Goal: Task Accomplishment & Management: Manage account settings

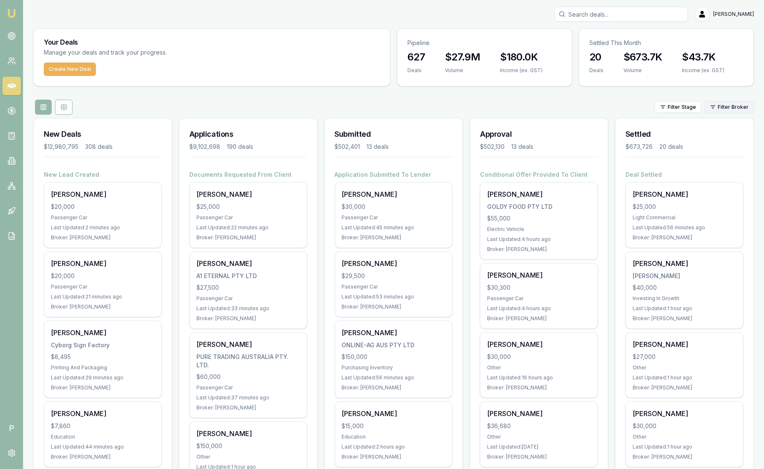
click at [733, 109] on html "Emu Broker P Sam Crouch Toggle Menu Your Deals Manage your deals and track your…" at bounding box center [382, 234] width 764 height 469
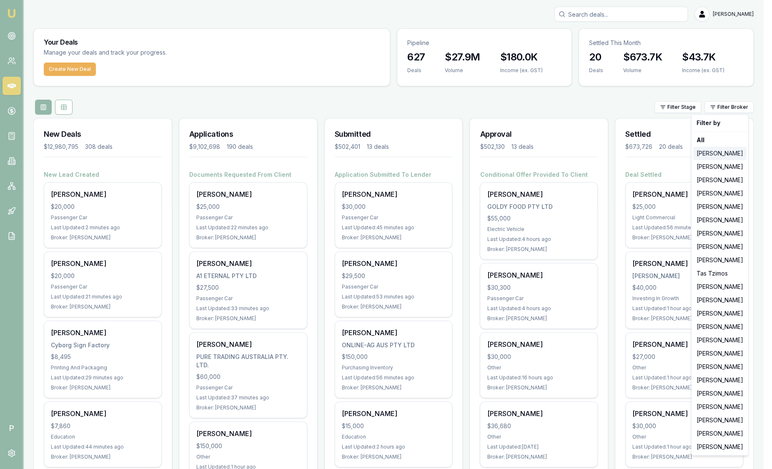
click at [725, 152] on div "[PERSON_NAME]" at bounding box center [719, 153] width 53 height 13
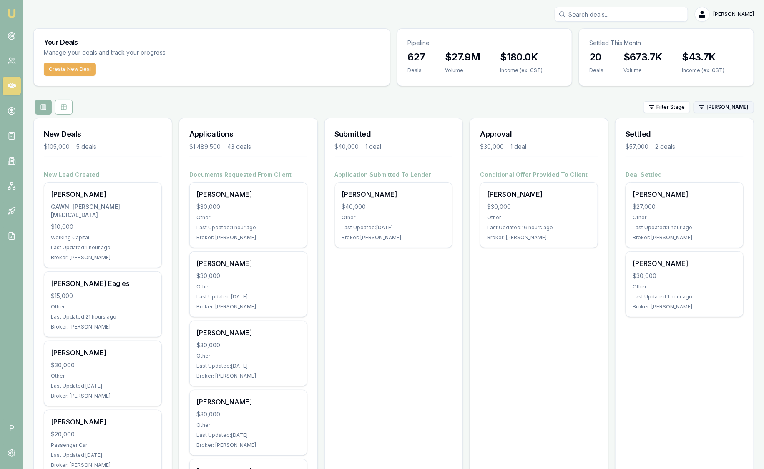
click at [729, 108] on html "Emu Broker P Sam Crouch Toggle Menu Your Deals Manage your deals and track your…" at bounding box center [382, 234] width 764 height 469
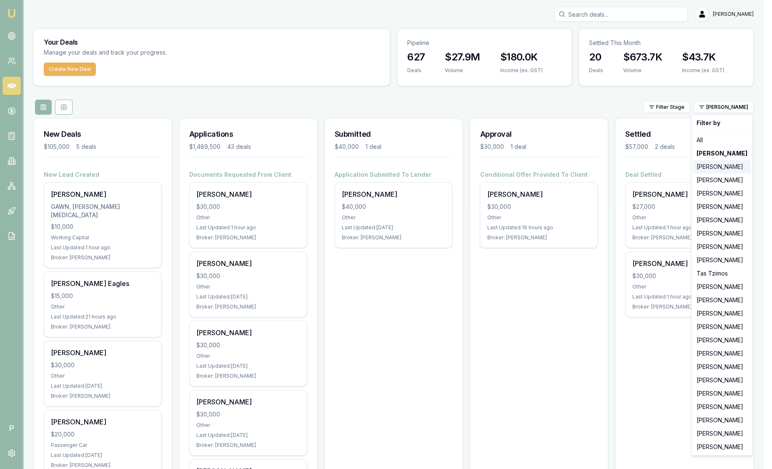
click at [718, 168] on div "[PERSON_NAME]" at bounding box center [722, 166] width 58 height 13
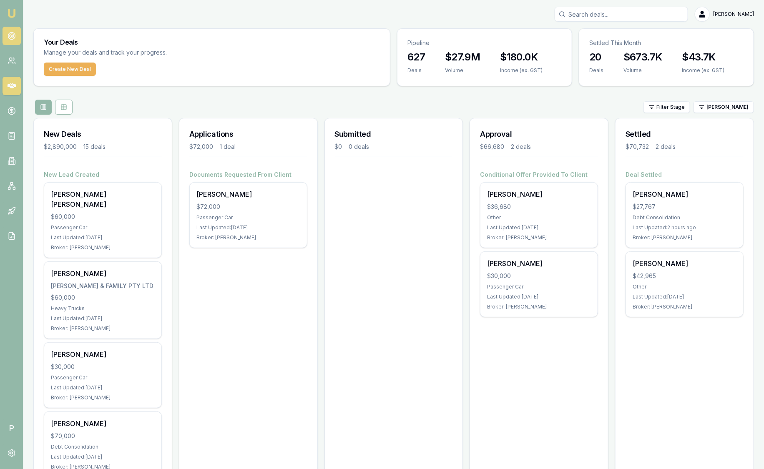
click at [13, 31] on link at bounding box center [12, 36] width 18 height 18
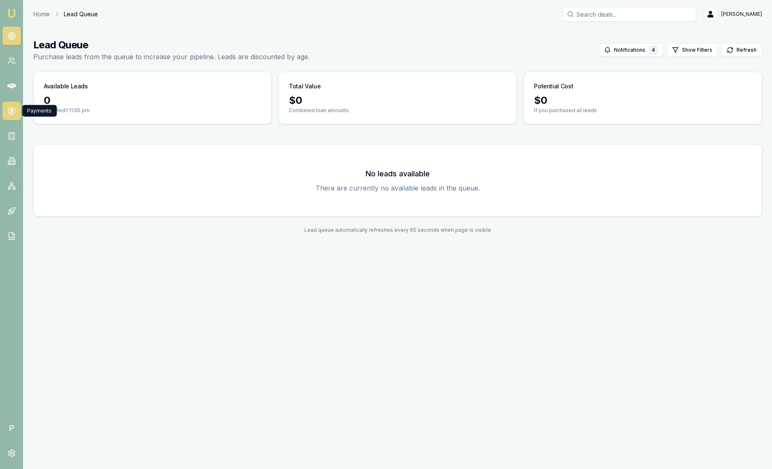
click at [15, 113] on icon at bounding box center [12, 111] width 8 height 8
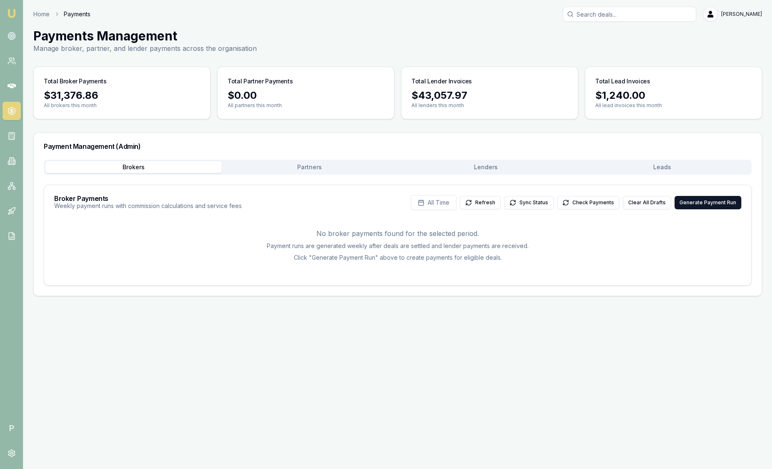
click at [682, 172] on button "Leads" at bounding box center [662, 167] width 176 height 12
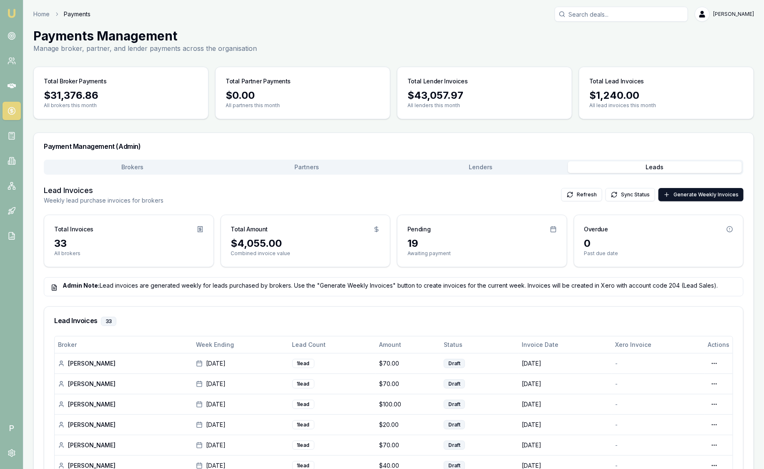
click at [7, 13] on img at bounding box center [12, 13] width 10 height 10
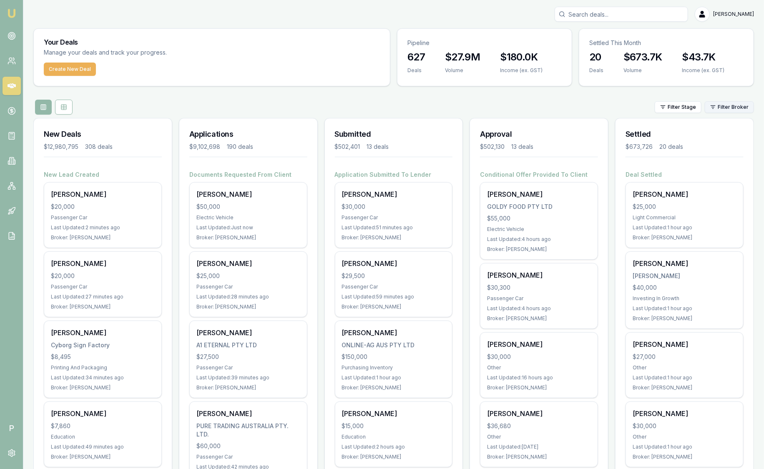
click at [733, 112] on html "Emu Broker P Sam Crouch Toggle Menu Your Deals Manage your deals and track your…" at bounding box center [382, 234] width 764 height 469
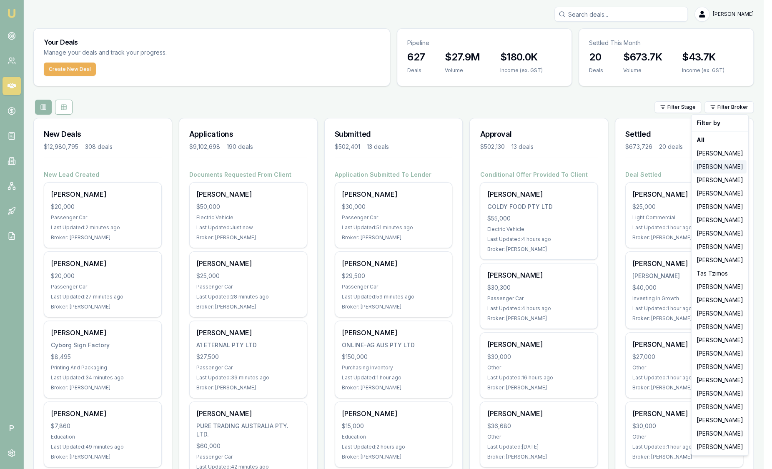
click at [728, 168] on div "[PERSON_NAME]" at bounding box center [719, 166] width 53 height 13
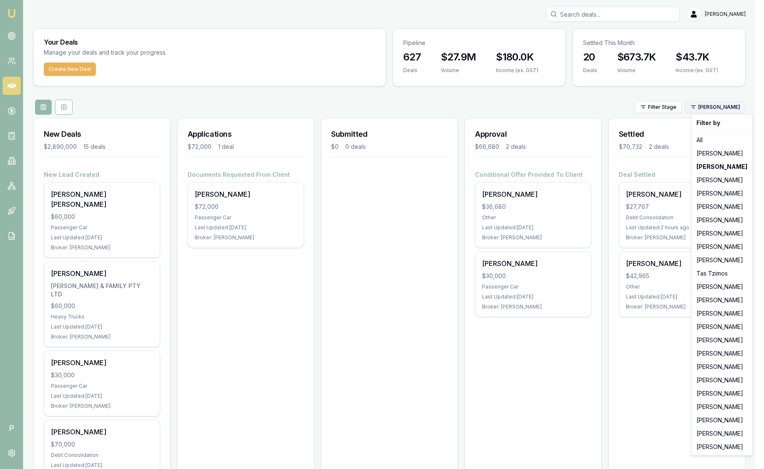
click at [720, 110] on html "Emu Broker P Sam Crouch Toggle Menu Your Deals Manage your deals and track your…" at bounding box center [382, 234] width 764 height 469
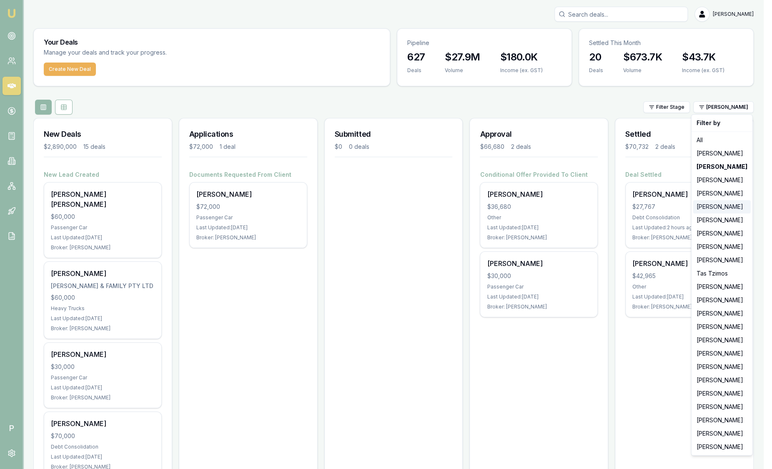
click at [712, 209] on div "[PERSON_NAME]" at bounding box center [722, 206] width 58 height 13
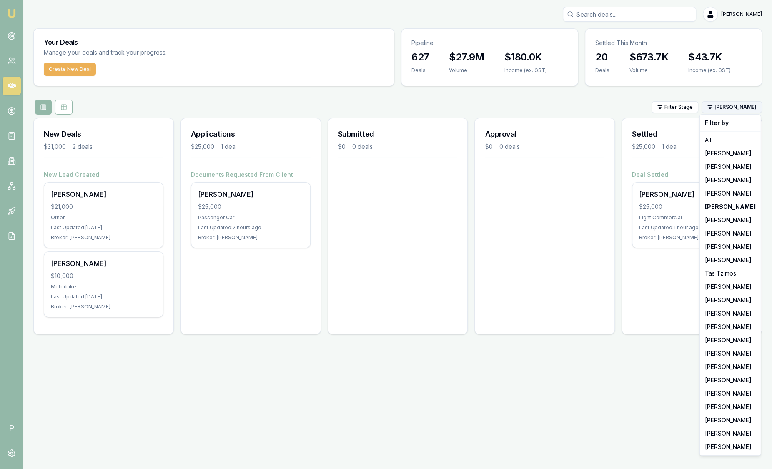
click at [728, 108] on html "Emu Broker P Sam Crouch Toggle Menu Your Deals Manage your deals and track your…" at bounding box center [386, 234] width 772 height 469
click at [743, 231] on div "[PERSON_NAME]" at bounding box center [731, 233] width 58 height 13
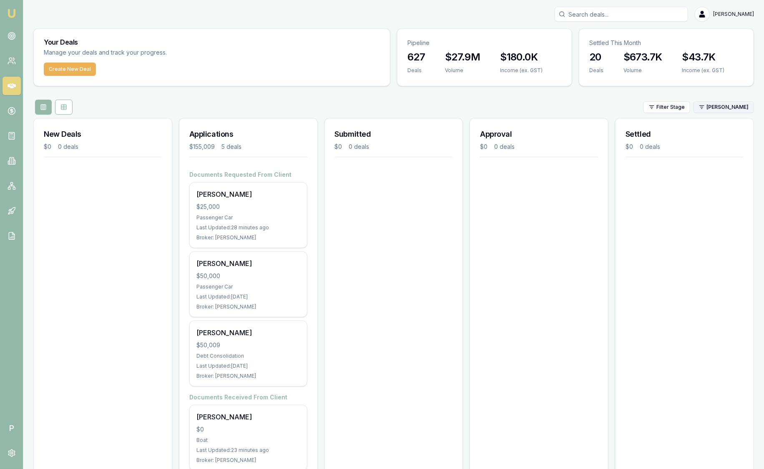
click at [708, 106] on html "Emu Broker P Sam Crouch Toggle Menu Your Deals Manage your deals and track your…" at bounding box center [382, 234] width 764 height 469
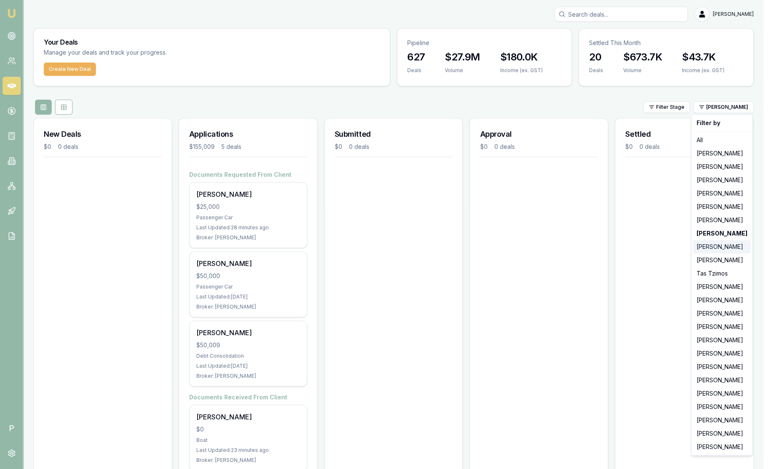
click at [708, 249] on div "[PERSON_NAME]" at bounding box center [722, 246] width 58 height 13
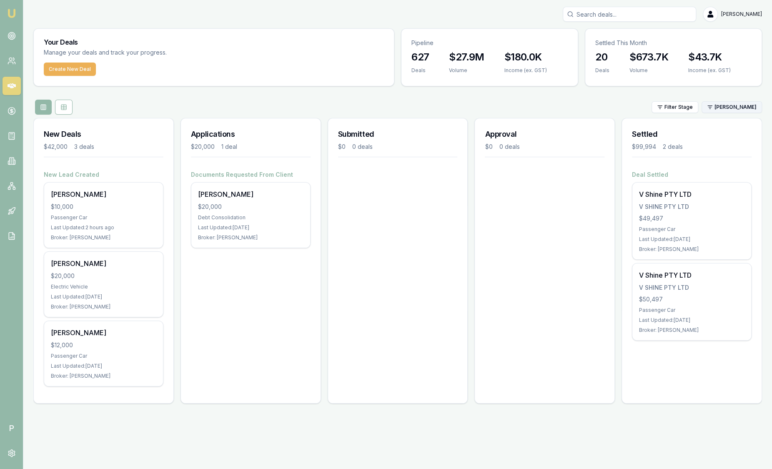
click at [719, 106] on html "Emu Broker P Sam Crouch Toggle Menu Your Deals Manage your deals and track your…" at bounding box center [386, 234] width 772 height 469
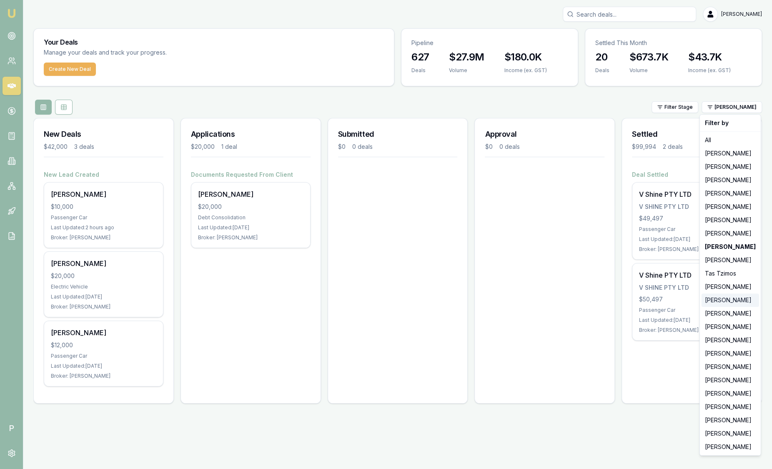
click at [720, 299] on div "[PERSON_NAME]" at bounding box center [731, 300] width 58 height 13
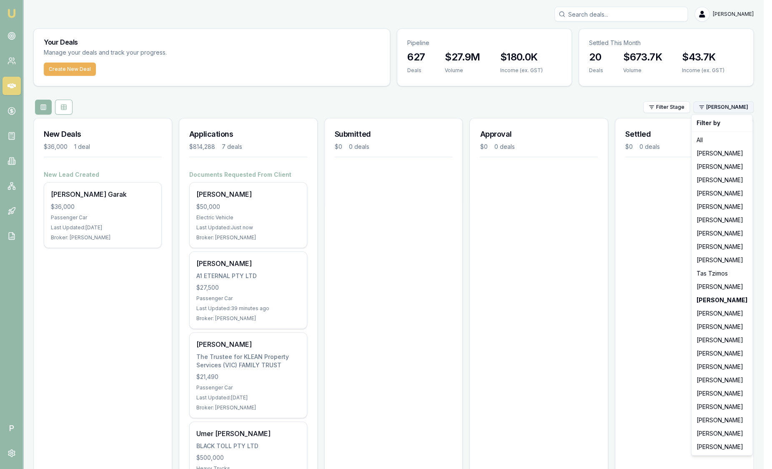
click at [732, 113] on html "Emu Broker P Sam Crouch Toggle Menu Your Deals Manage your deals and track your…" at bounding box center [386, 234] width 772 height 469
click at [722, 357] on div "[PERSON_NAME]" at bounding box center [722, 353] width 58 height 13
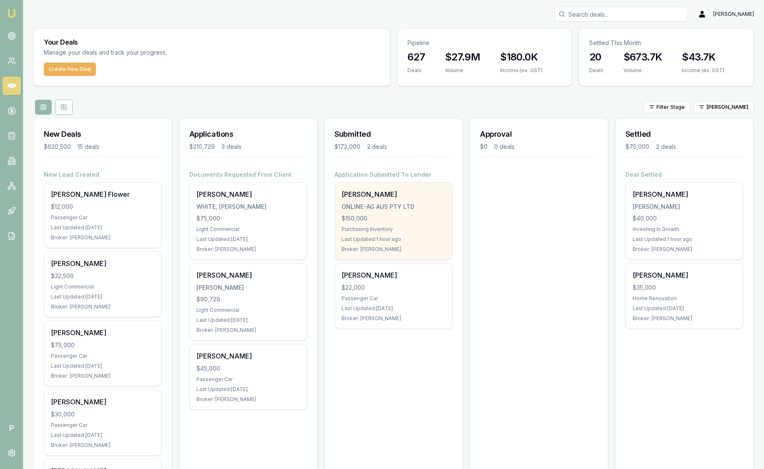
click at [428, 236] on div "Last Updated: 1 hour ago" at bounding box center [394, 239] width 104 height 7
click at [419, 206] on div "ONLINE-AG AUS PTY LTD" at bounding box center [394, 207] width 104 height 8
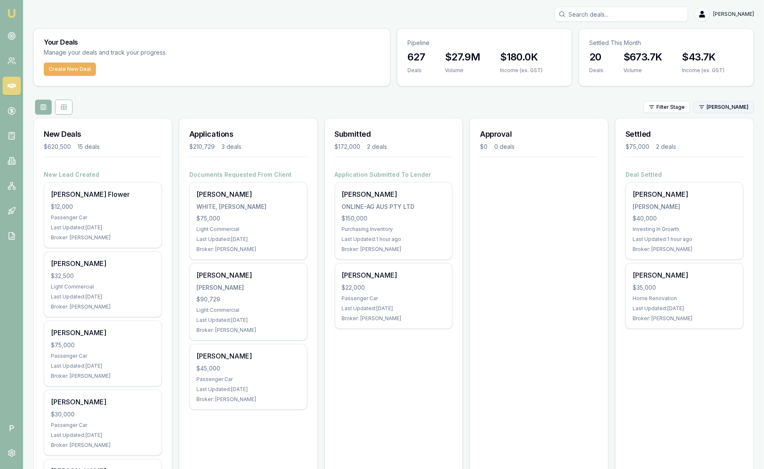
click at [713, 106] on html "Emu Broker P Sam Crouch Toggle Menu Your Deals Manage your deals and track your…" at bounding box center [382, 234] width 764 height 469
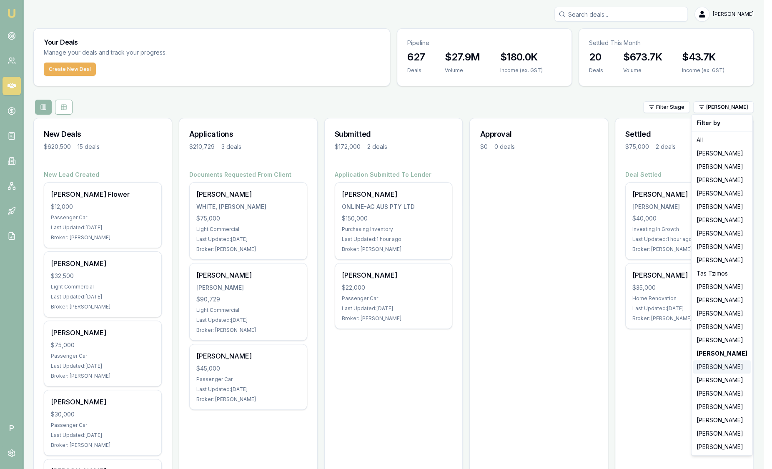
click at [722, 368] on div "[PERSON_NAME]" at bounding box center [722, 366] width 58 height 13
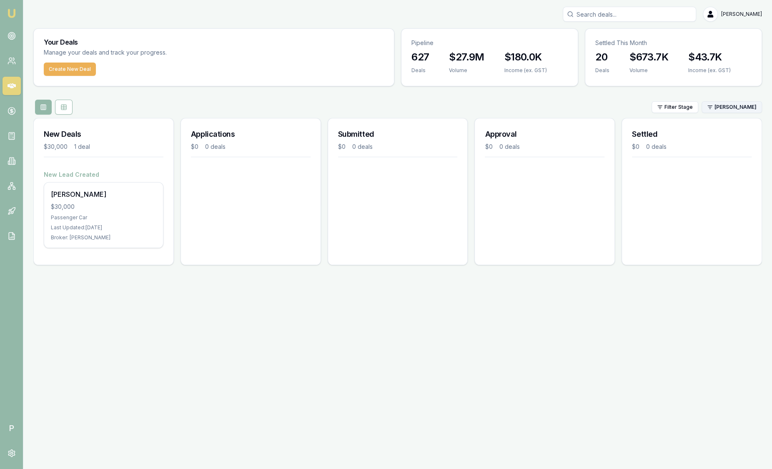
click at [716, 107] on html "Emu Broker P Sam Crouch Toggle Menu Your Deals Manage your deals and track your…" at bounding box center [386, 234] width 772 height 469
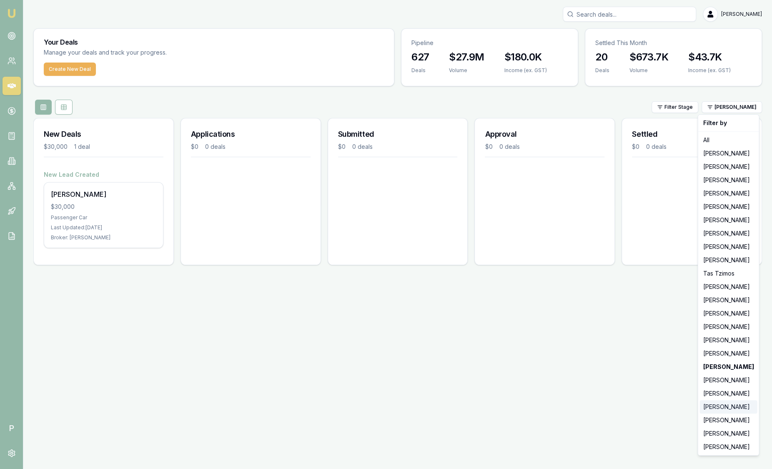
click at [723, 407] on div "[PERSON_NAME]" at bounding box center [729, 406] width 58 height 13
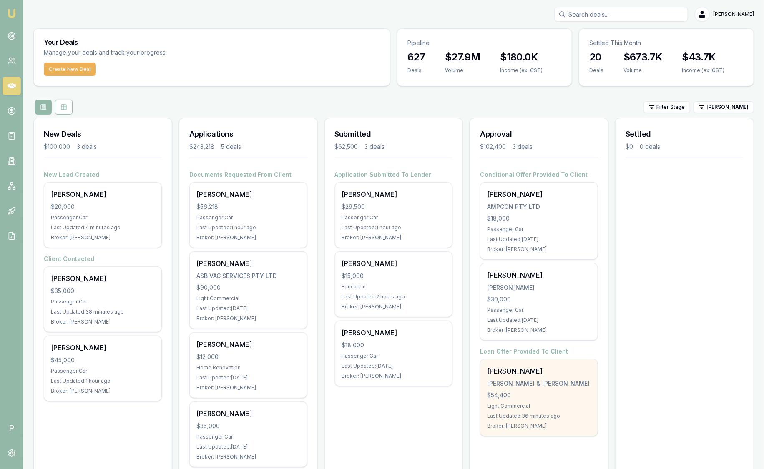
click at [550, 374] on div "Harrison Bell" at bounding box center [539, 371] width 104 height 10
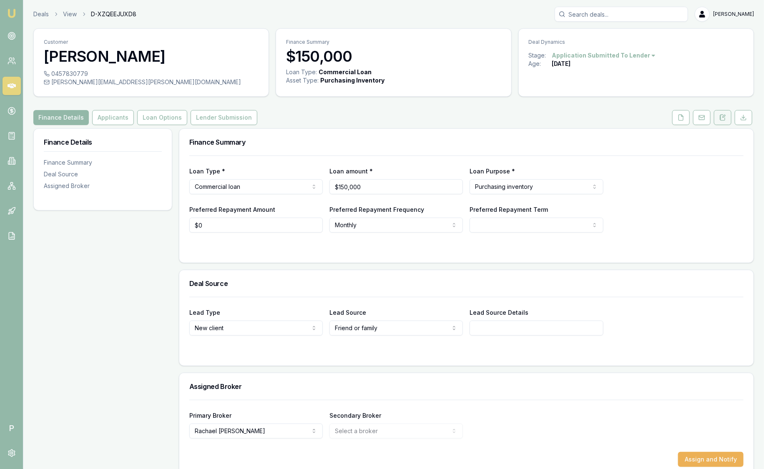
click at [721, 117] on icon at bounding box center [720, 117] width 1 height 0
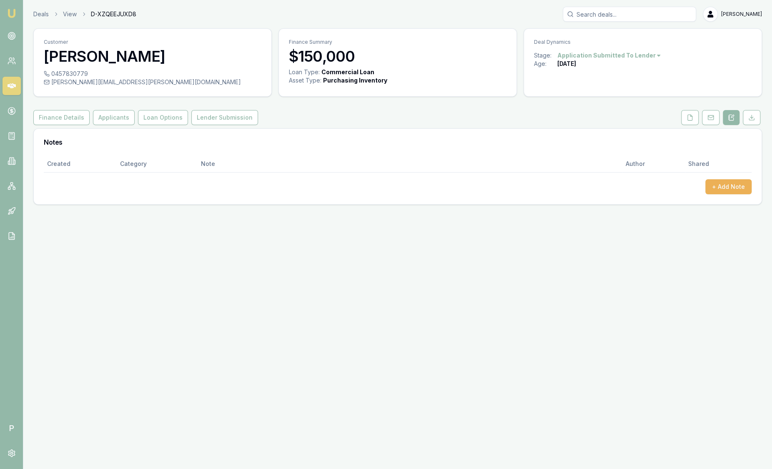
click at [13, 7] on link "Emu Broker" at bounding box center [11, 13] width 13 height 13
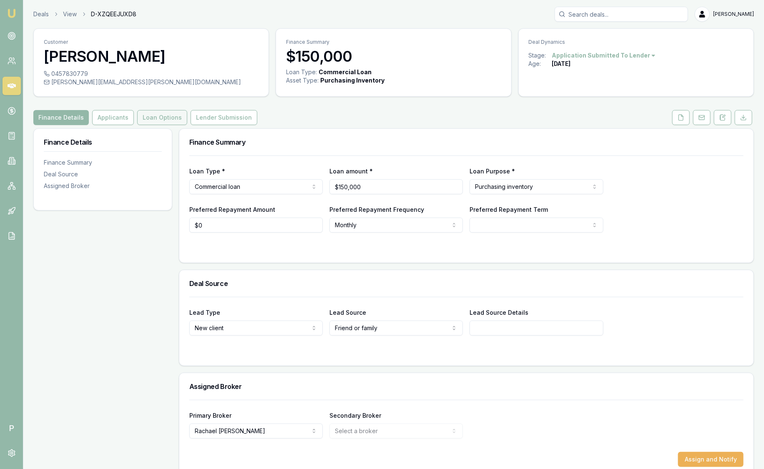
click at [164, 116] on button "Loan Options" at bounding box center [162, 117] width 50 height 15
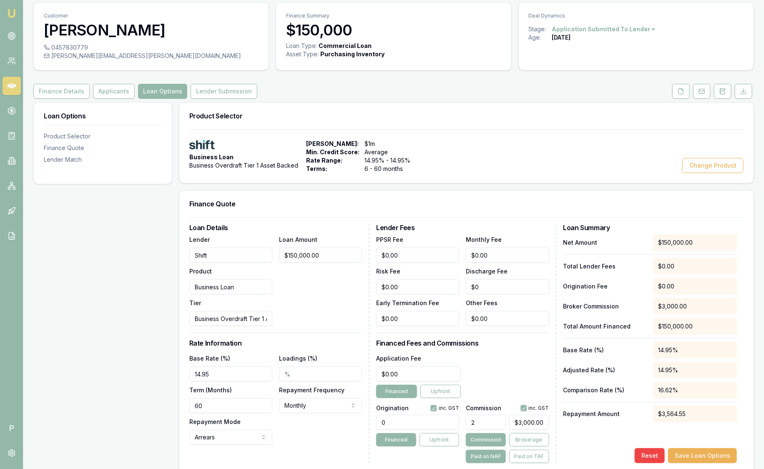
scroll to position [52, 0]
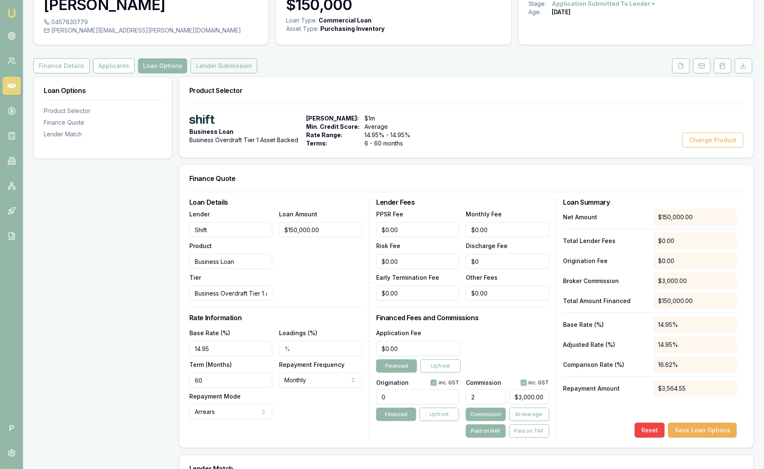
click at [224, 63] on button "Lender Submission" at bounding box center [224, 65] width 67 height 15
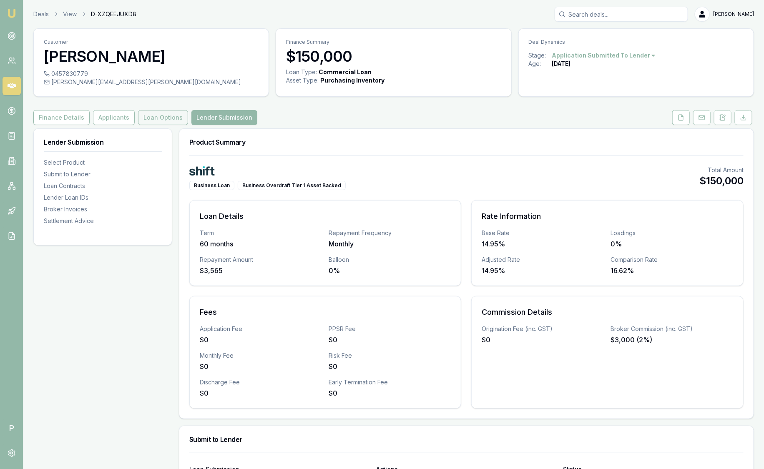
click at [157, 124] on button "Loan Options" at bounding box center [163, 117] width 50 height 15
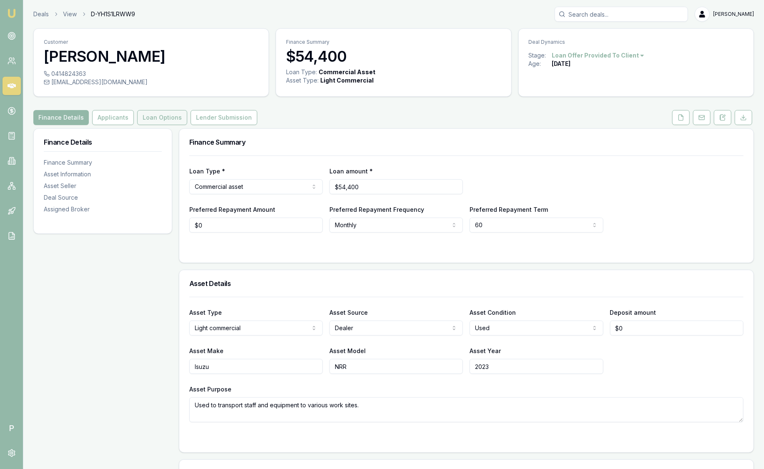
click at [151, 118] on button "Loan Options" at bounding box center [162, 117] width 50 height 15
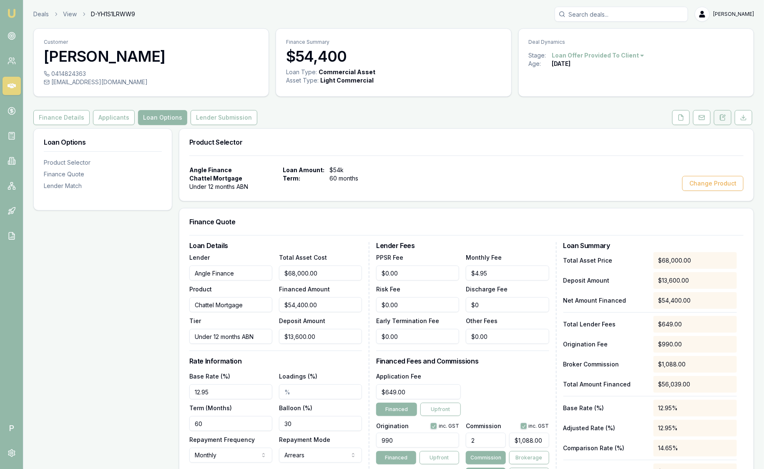
click at [726, 116] on button at bounding box center [723, 117] width 18 height 15
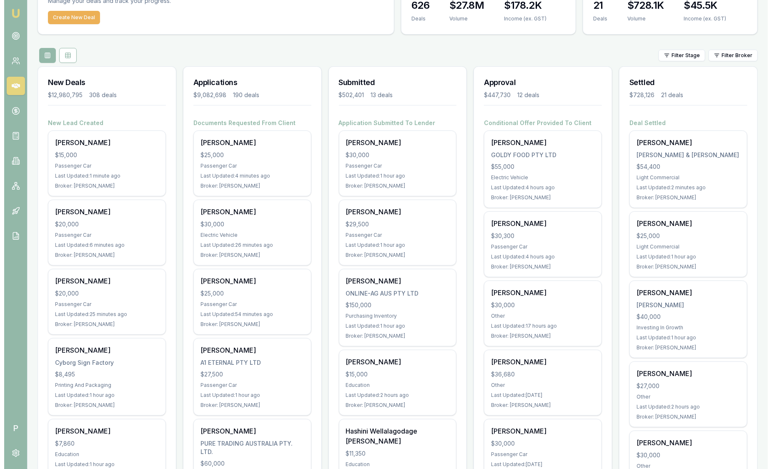
scroll to position [52, 0]
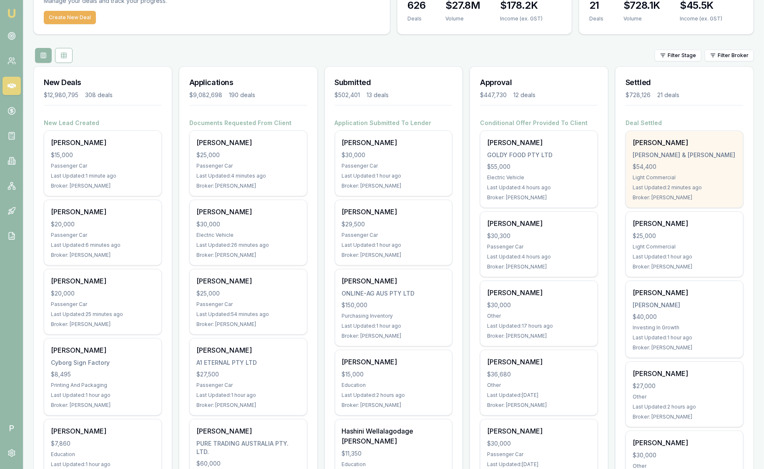
click at [705, 158] on div "[PERSON_NAME] & [PERSON_NAME]" at bounding box center [685, 155] width 104 height 8
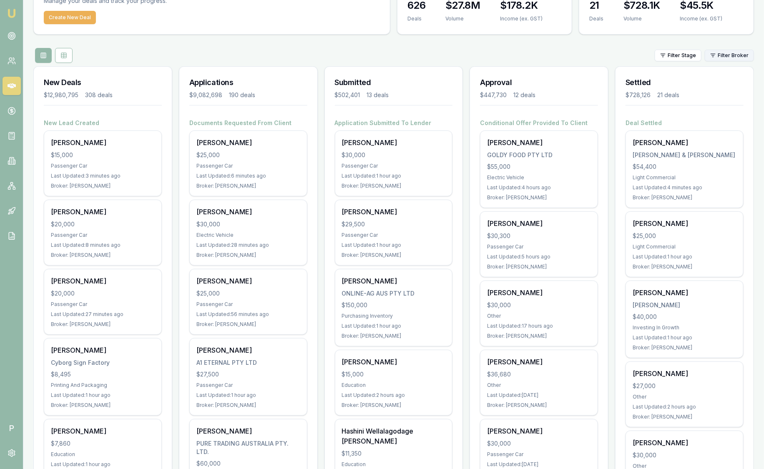
click at [729, 57] on html "Emu Broker P Sam Crouch Toggle Menu Your Deals Manage your deals and track your…" at bounding box center [382, 182] width 764 height 469
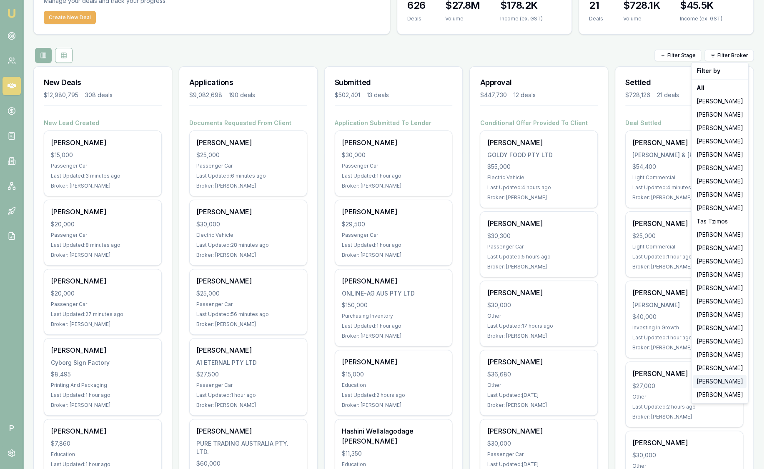
drag, startPoint x: 710, startPoint y: 384, endPoint x: 695, endPoint y: 362, distance: 26.0
click at [709, 384] on div "Laura La Micela" at bounding box center [719, 381] width 53 height 13
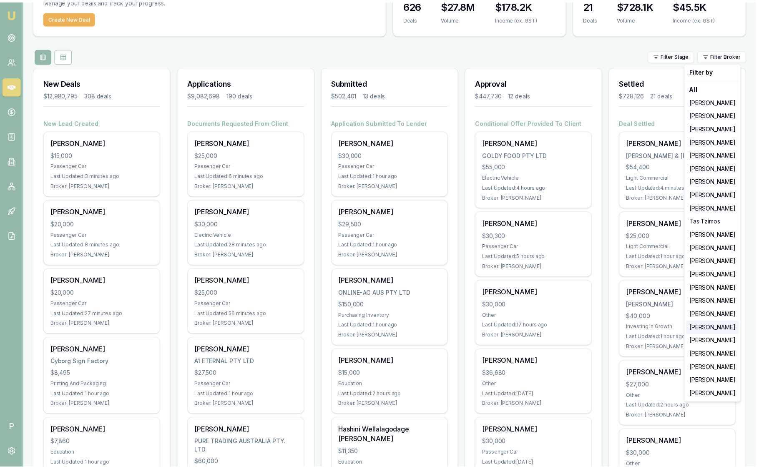
scroll to position [0, 0]
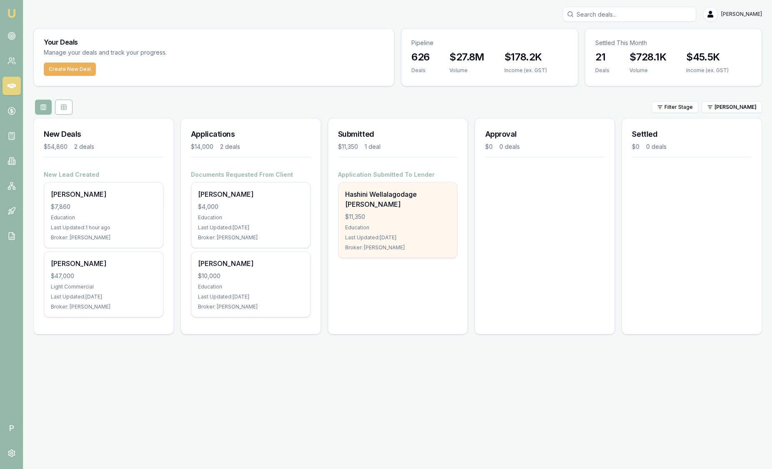
click at [438, 213] on div "$11,350" at bounding box center [397, 217] width 105 height 8
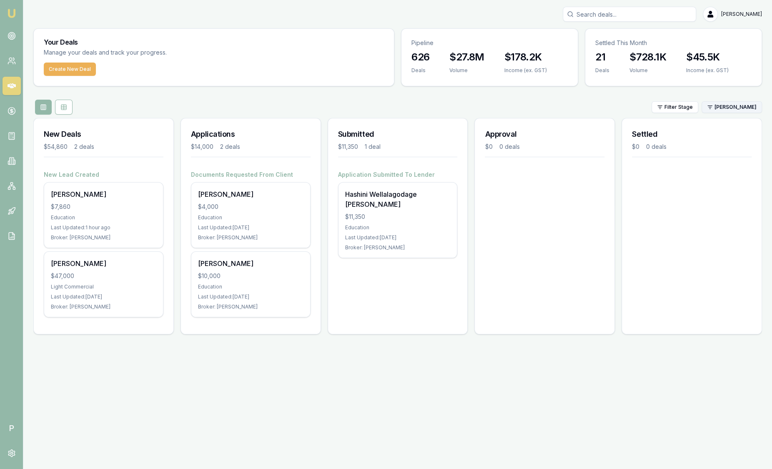
click at [729, 106] on html "Emu Broker P Sam Crouch Toggle Menu Your Deals Manage your deals and track your…" at bounding box center [386, 234] width 772 height 469
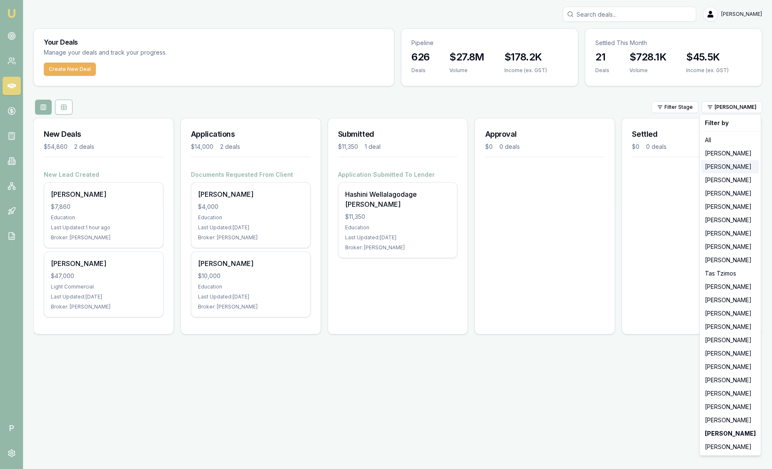
click at [726, 166] on div "[PERSON_NAME]" at bounding box center [731, 166] width 58 height 13
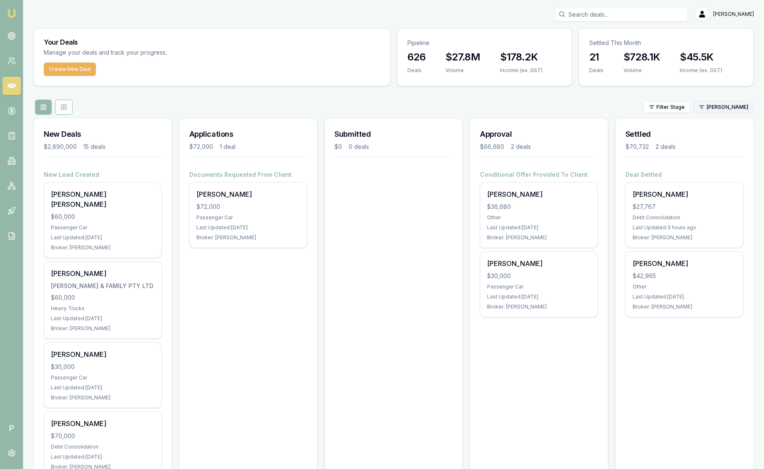
click at [710, 108] on html "Emu Broker P Sam Crouch Toggle Menu Your Deals Manage your deals and track your…" at bounding box center [382, 234] width 764 height 469
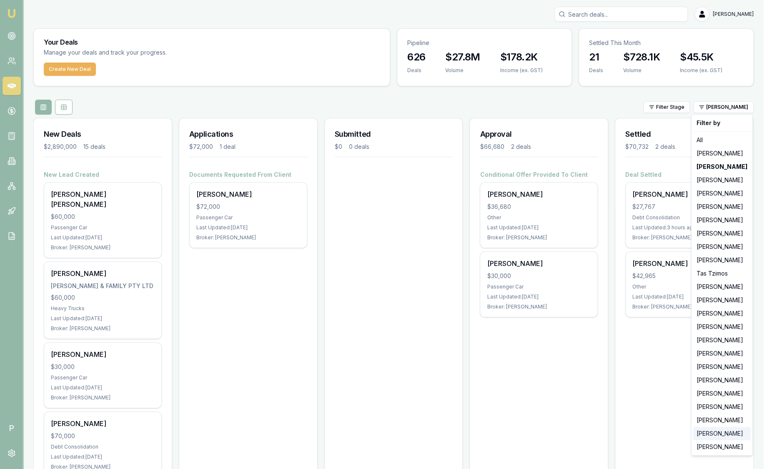
click at [713, 437] on div "[PERSON_NAME]" at bounding box center [722, 433] width 58 height 13
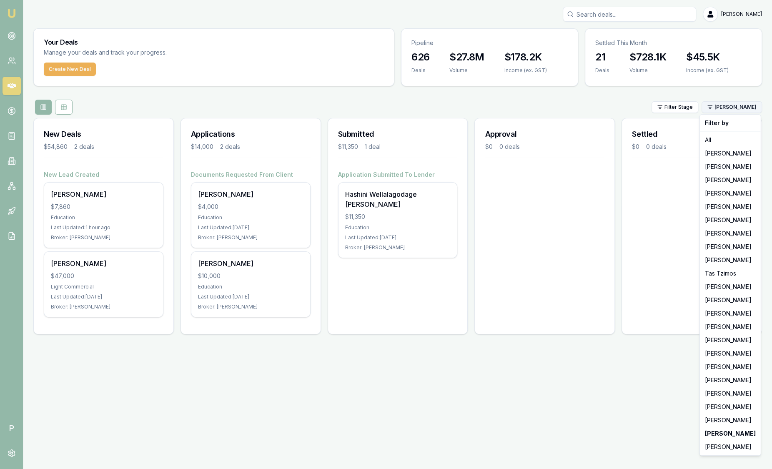
click at [743, 109] on html "Emu Broker P Sam Crouch Toggle Menu Your Deals Manage your deals and track your…" at bounding box center [386, 234] width 772 height 469
click at [378, 204] on html "Emu Broker P Sam Crouch Toggle Menu Your Deals Manage your deals and track your…" at bounding box center [386, 234] width 772 height 469
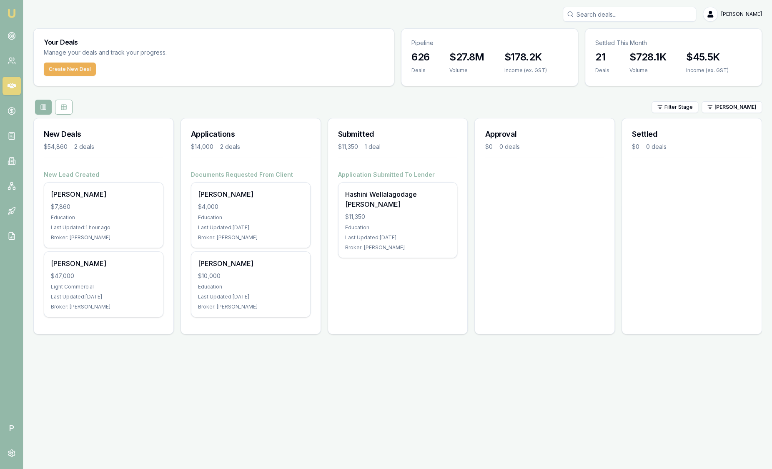
click at [378, 213] on div "$11,350" at bounding box center [397, 217] width 105 height 8
click at [731, 109] on html "Emu Broker P Sam Crouch Toggle Menu Your Deals Manage your deals and track your…" at bounding box center [386, 234] width 772 height 469
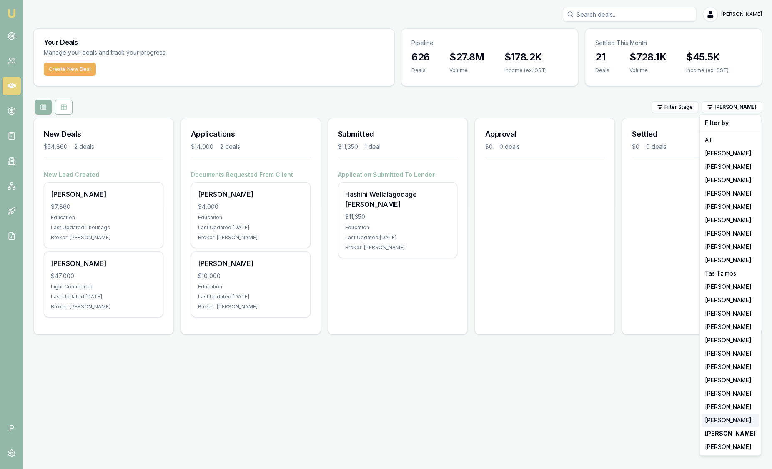
click at [736, 415] on div "[PERSON_NAME]" at bounding box center [731, 420] width 58 height 13
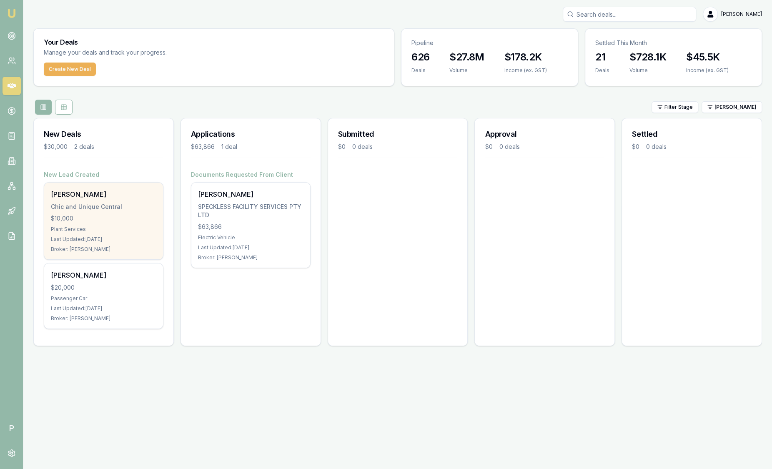
click at [135, 219] on div "$10,000" at bounding box center [103, 218] width 105 height 8
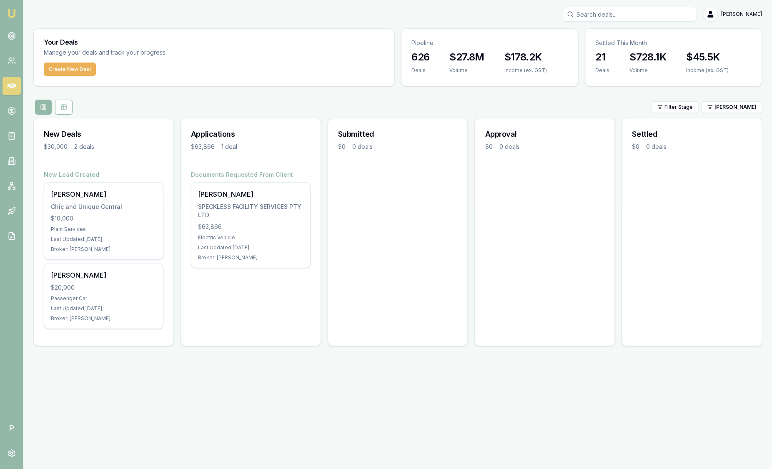
click at [649, 15] on input "Search deals" at bounding box center [629, 14] width 133 height 15
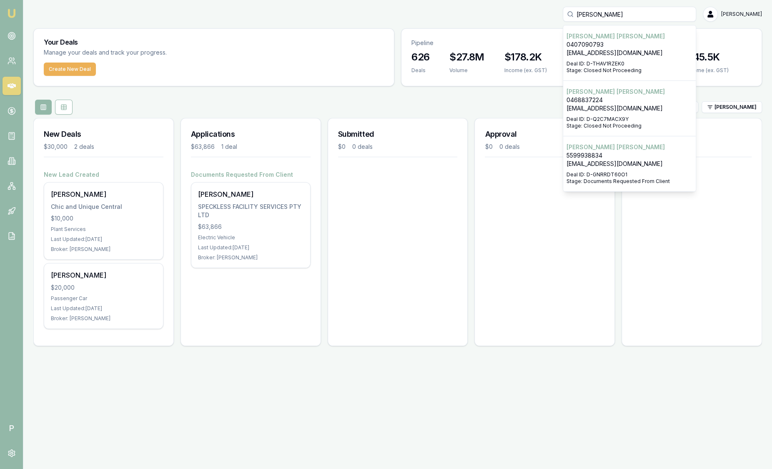
type input "Jonathan"
click at [635, 148] on p "Jonathan Myers" at bounding box center [630, 147] width 126 height 8
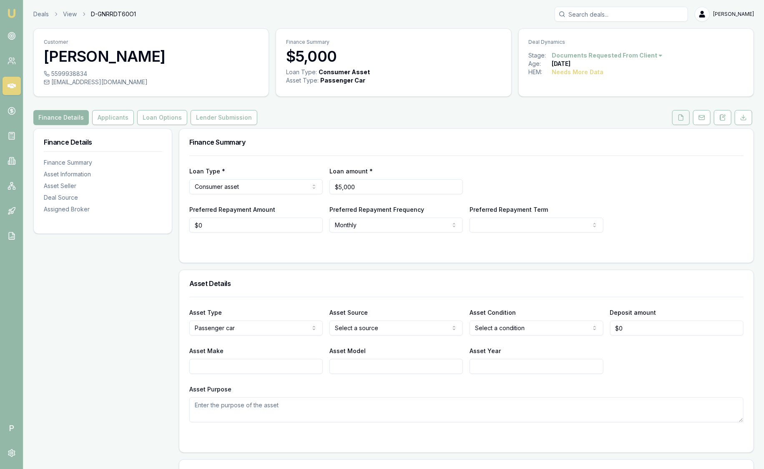
click at [681, 123] on button at bounding box center [681, 117] width 18 height 15
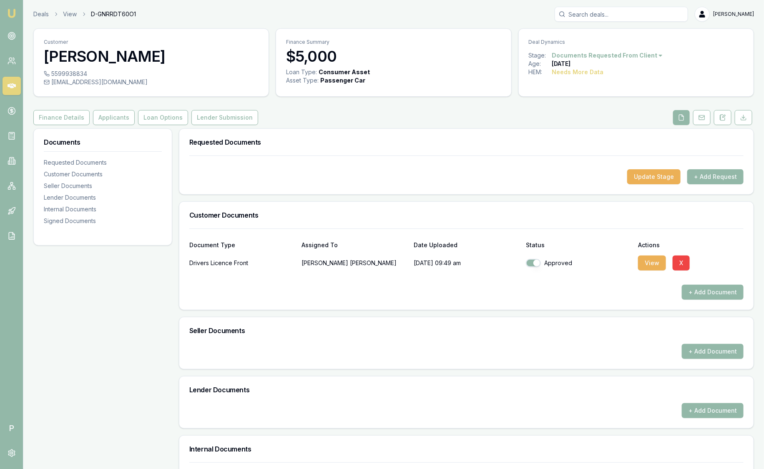
scroll to position [196, 0]
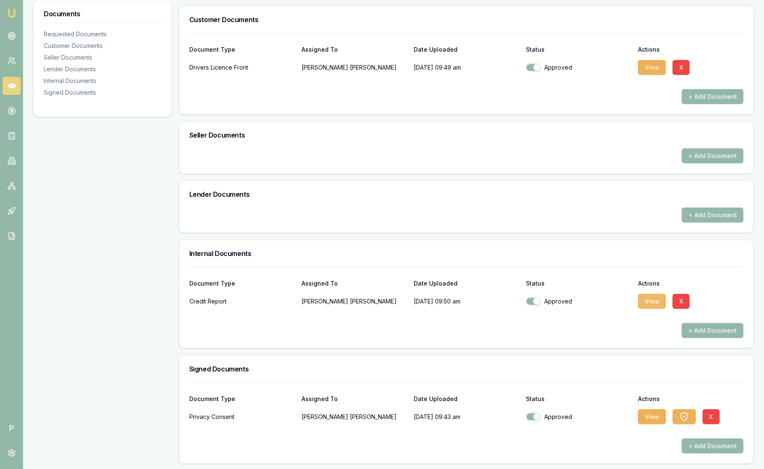
click at [647, 300] on button "View" at bounding box center [652, 301] width 28 height 15
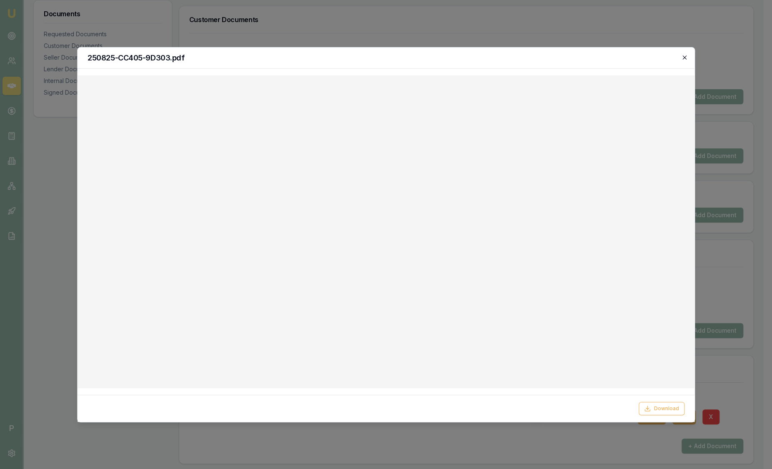
click at [685, 56] on icon "button" at bounding box center [685, 57] width 4 height 4
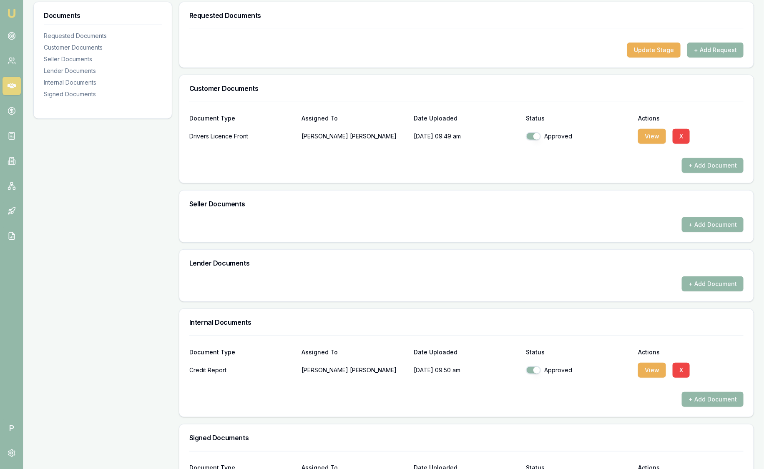
scroll to position [0, 0]
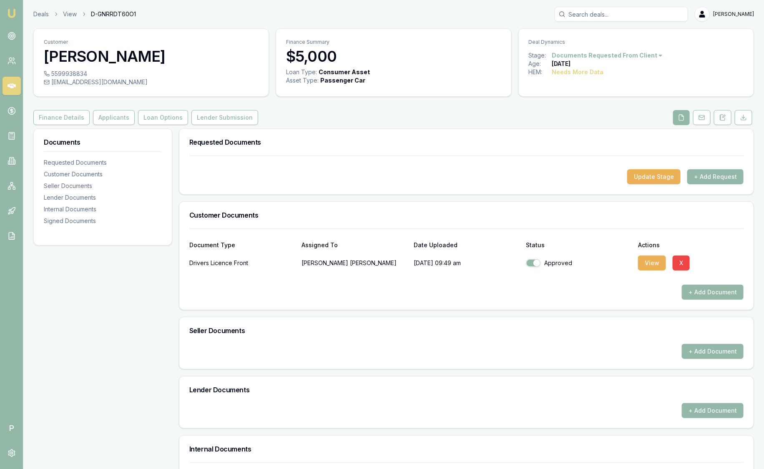
click at [9, 11] on img at bounding box center [12, 13] width 10 height 10
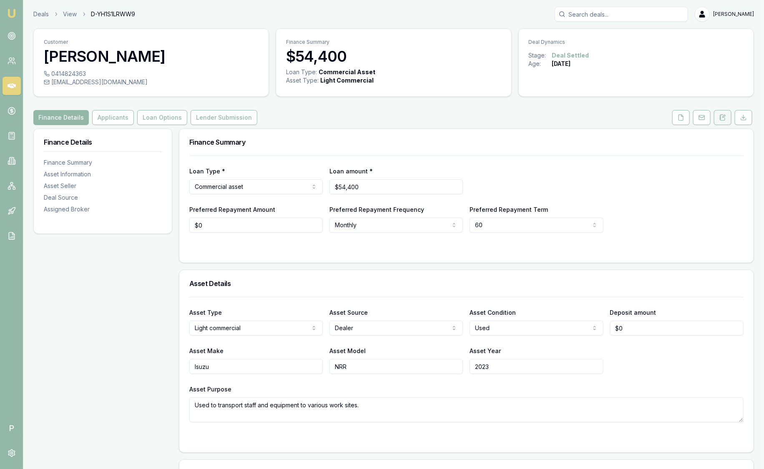
click at [722, 123] on button at bounding box center [723, 117] width 18 height 15
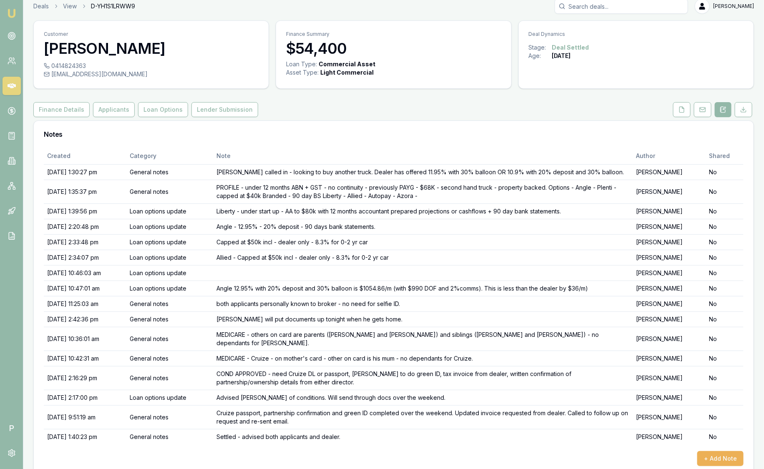
scroll to position [12, 0]
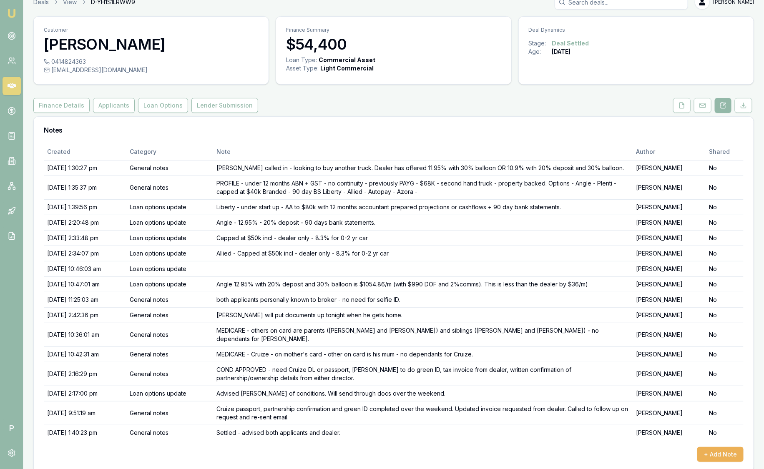
click at [11, 8] on link "Emu Broker" at bounding box center [11, 13] width 13 height 13
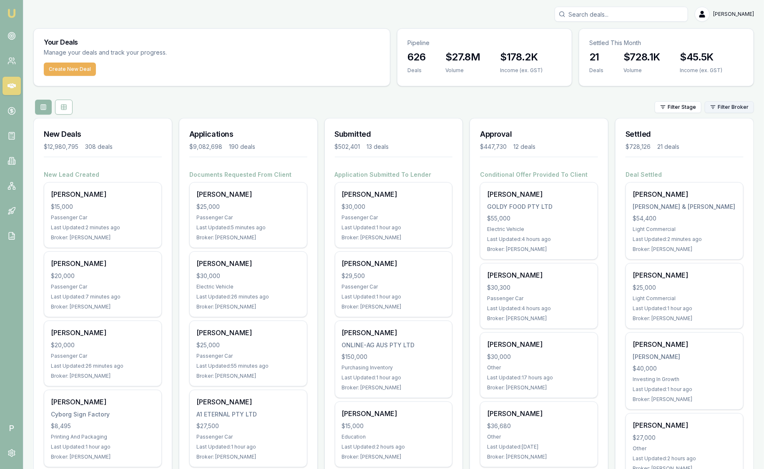
click at [718, 110] on html "Emu Broker P Sam Crouch Toggle Menu Your Deals Manage your deals and track your…" at bounding box center [382, 234] width 764 height 469
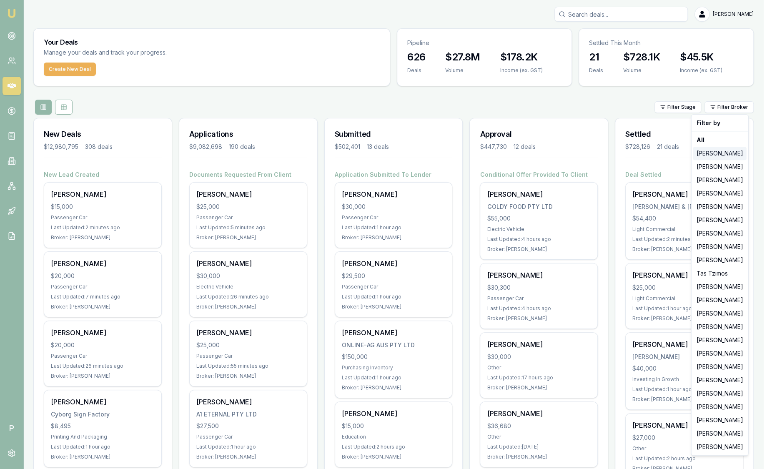
click at [723, 150] on div "[PERSON_NAME]" at bounding box center [719, 153] width 53 height 13
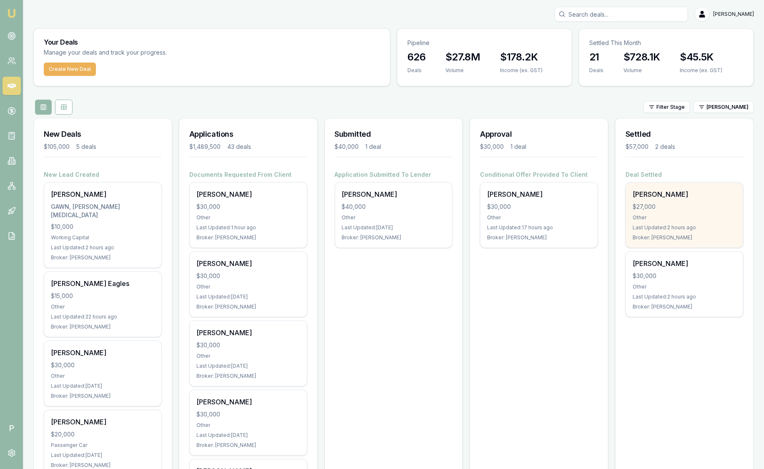
click at [729, 194] on div "[PERSON_NAME]" at bounding box center [685, 194] width 104 height 10
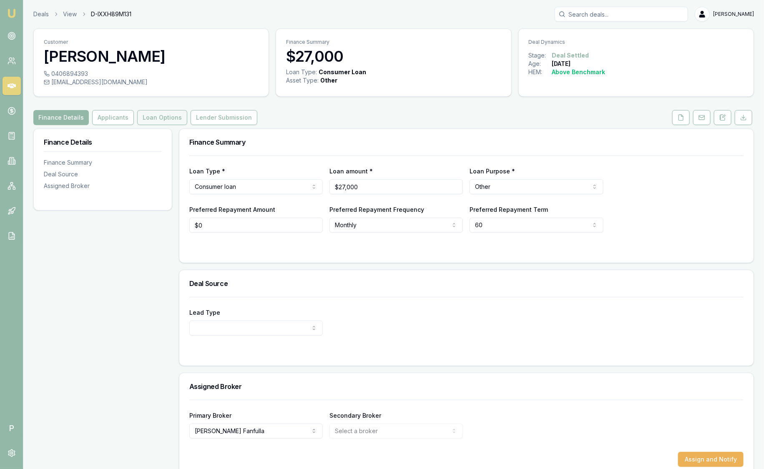
click at [159, 117] on button "Loan Options" at bounding box center [162, 117] width 50 height 15
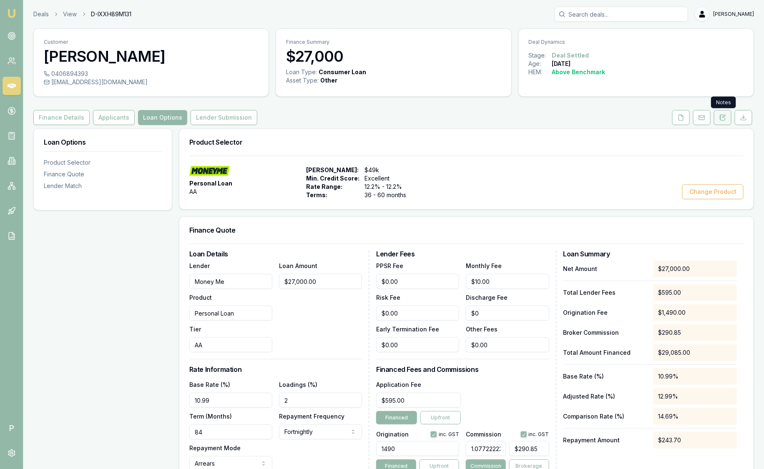
click at [727, 114] on button at bounding box center [723, 117] width 18 height 15
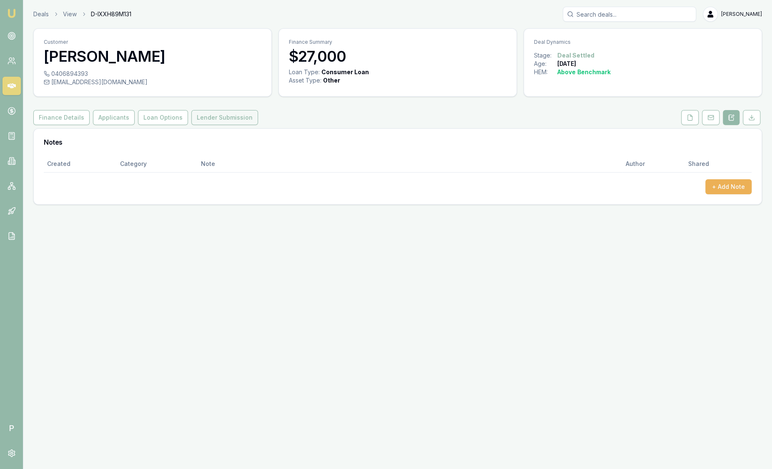
click at [200, 116] on button "Lender Submission" at bounding box center [224, 117] width 67 height 15
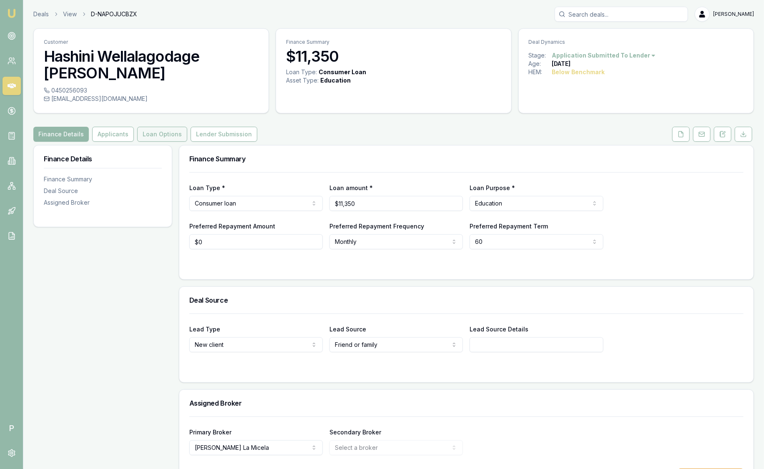
click at [159, 127] on button "Loan Options" at bounding box center [162, 134] width 50 height 15
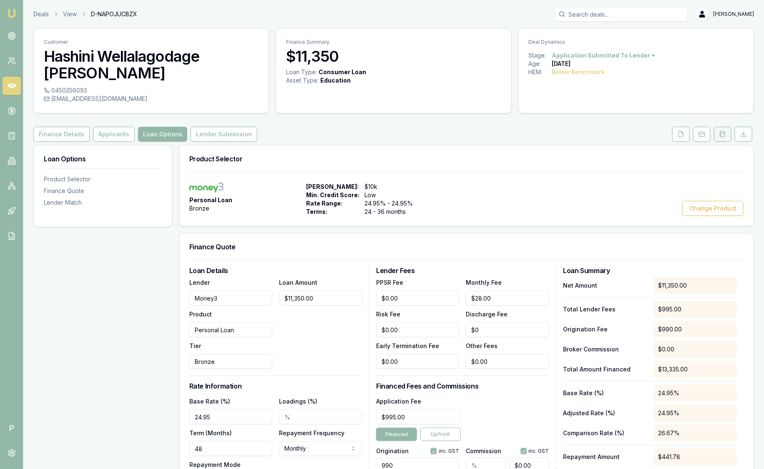
drag, startPoint x: 723, startPoint y: 119, endPoint x: 724, endPoint y: 124, distance: 5.7
click at [723, 131] on icon at bounding box center [722, 134] width 7 height 7
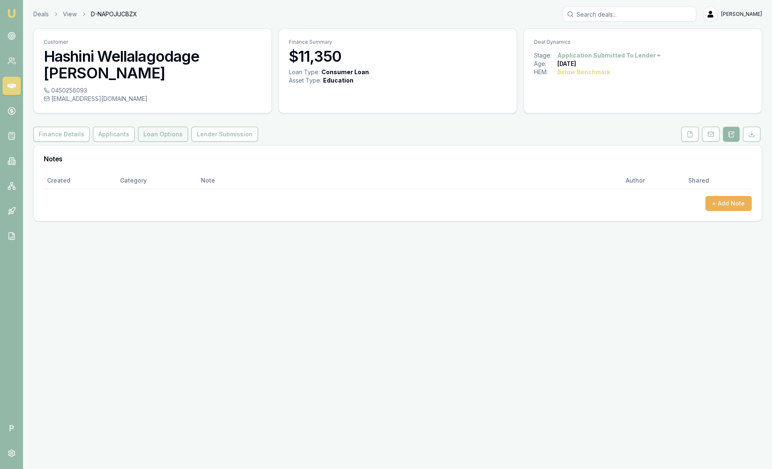
click at [166, 127] on button "Loan Options" at bounding box center [163, 134] width 50 height 15
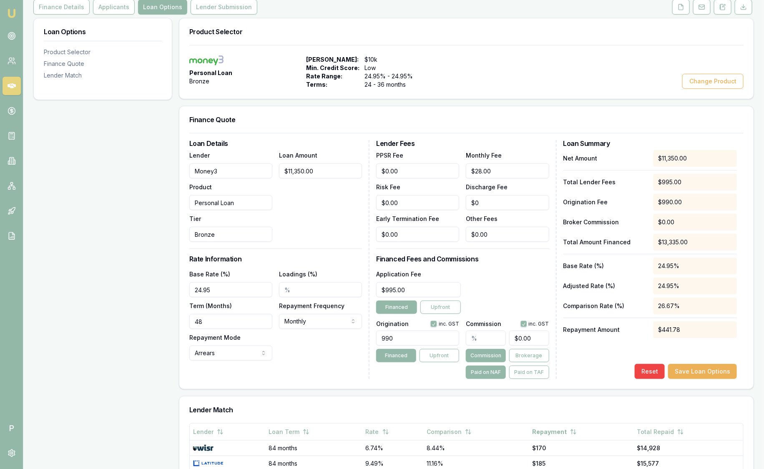
scroll to position [208, 0]
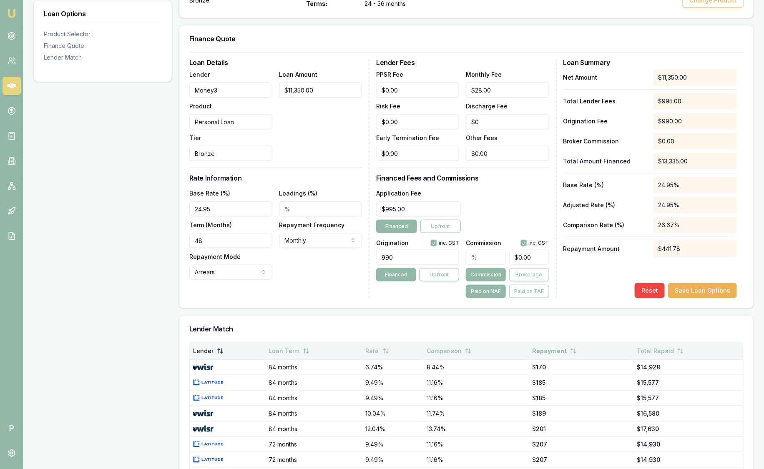
click at [214, 344] on button "Lender" at bounding box center [208, 351] width 30 height 15
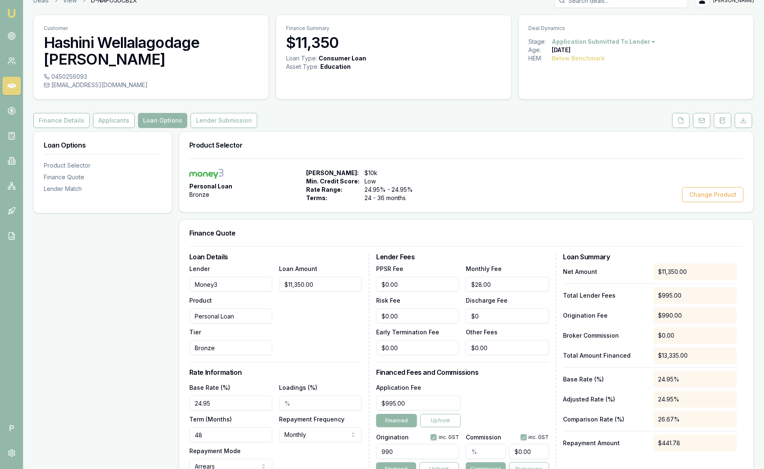
scroll to position [0, 0]
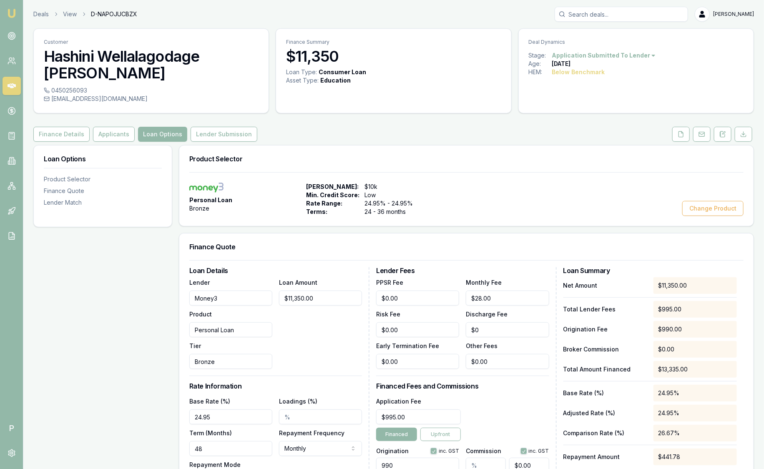
click at [350, 60] on h3 "$11,350" at bounding box center [393, 56] width 215 height 17
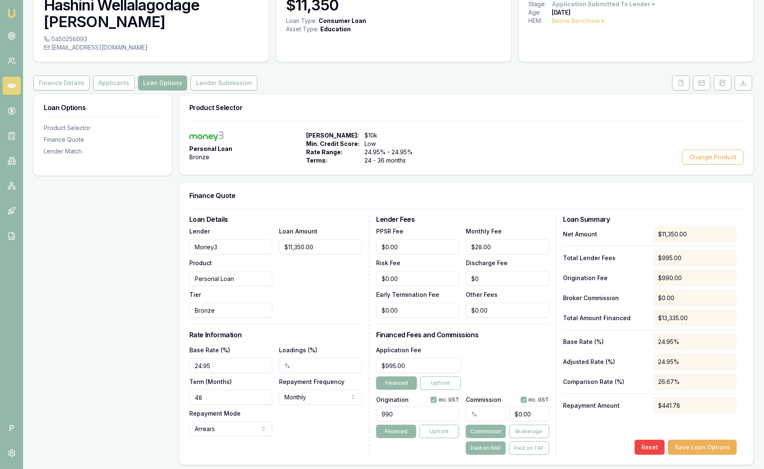
scroll to position [52, 0]
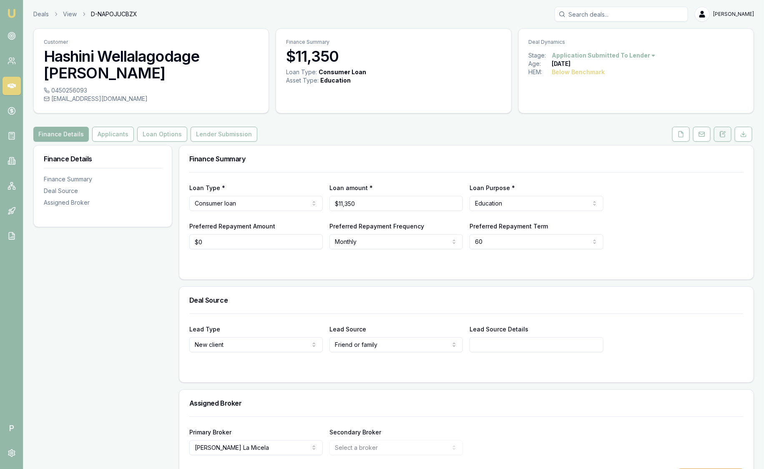
click at [723, 131] on icon at bounding box center [722, 134] width 7 height 7
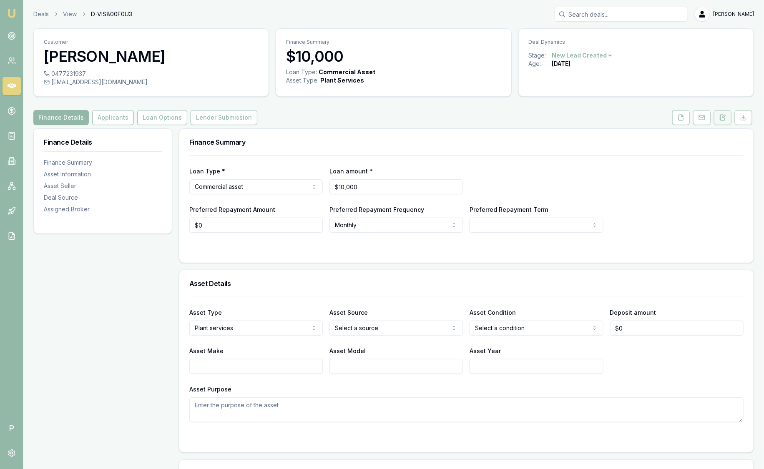
click at [722, 119] on icon at bounding box center [722, 117] width 7 height 7
